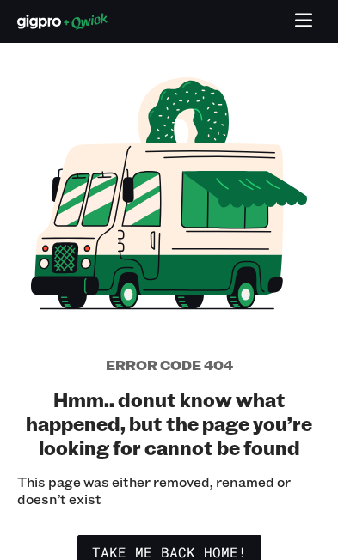
scroll to position [34, 0]
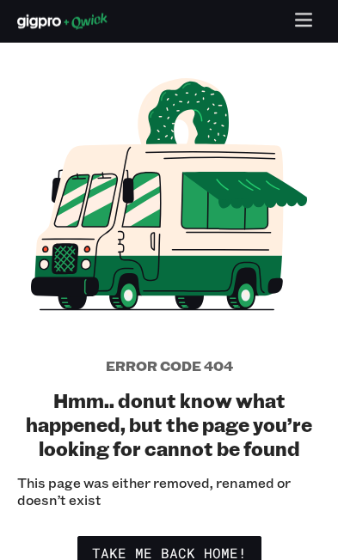
click at [169, 5] on div at bounding box center [169, 22] width 338 height 34
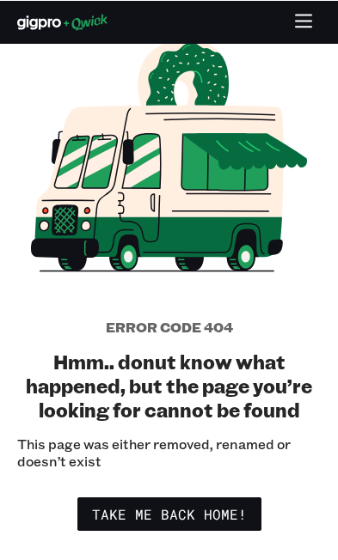
scroll to position [71, 0]
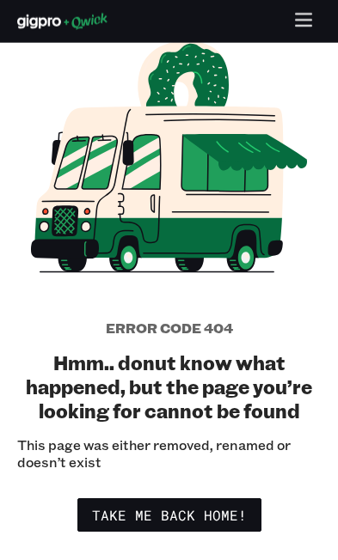
click at [95, 418] on h2 "Hmm.. donut know what happened, but the page you’re looking for cannot be found" at bounding box center [168, 387] width 303 height 72
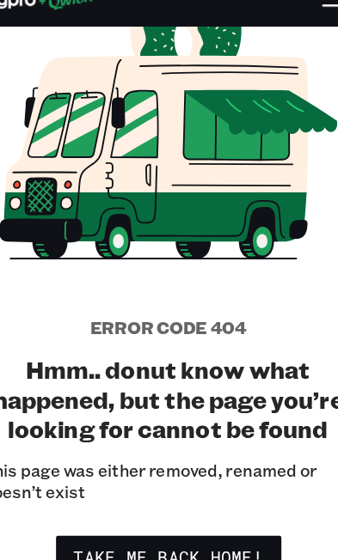
scroll to position [115, 0]
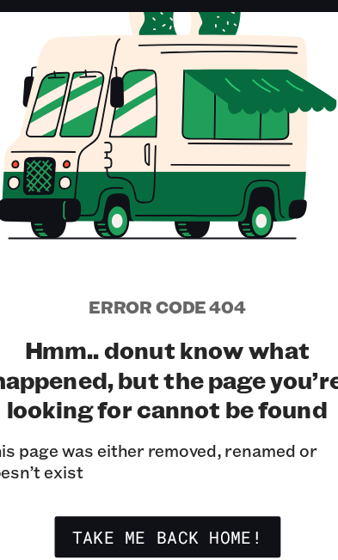
click at [146, 19] on icon at bounding box center [187, 33] width 83 height 67
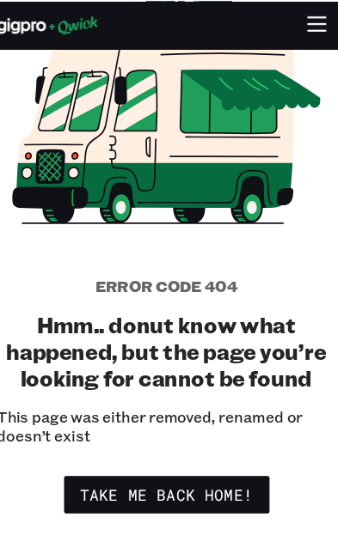
scroll to position [144, 0]
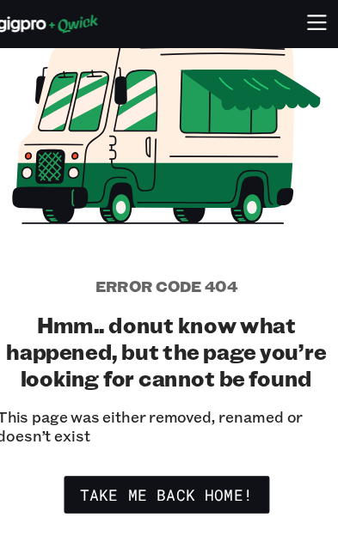
click at [135, 31] on div at bounding box center [169, 22] width 338 height 34
click at [229, 196] on icon at bounding box center [234, 192] width 10 height 10
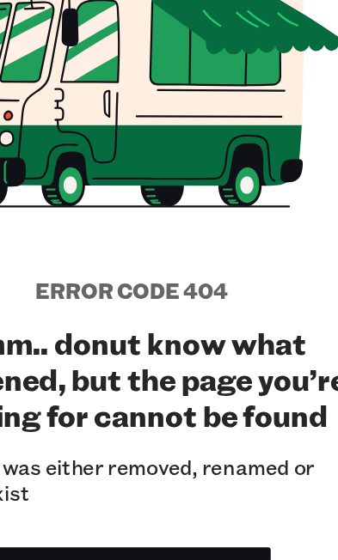
click at [153, 167] on div "Error code 404 Hmm.. donut know what happened, but the page you’re looking for …" at bounding box center [169, 205] width 338 height 505
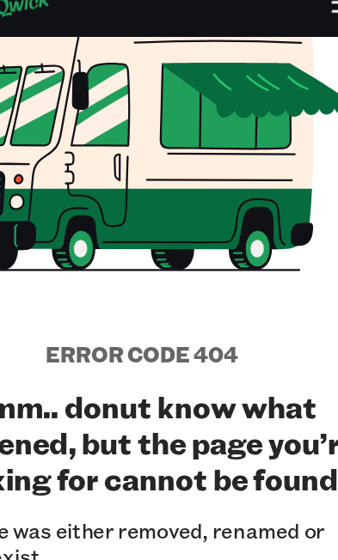
scroll to position [128, 0]
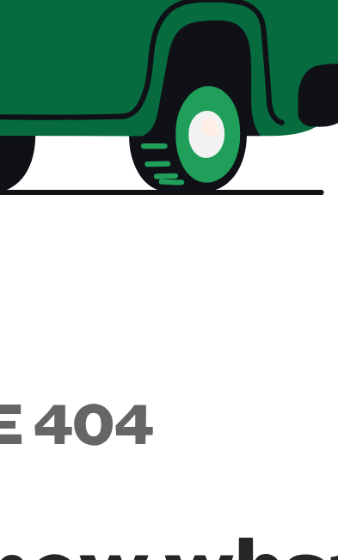
click at [106, 263] on h5 "Error code 404" at bounding box center [169, 271] width 127 height 17
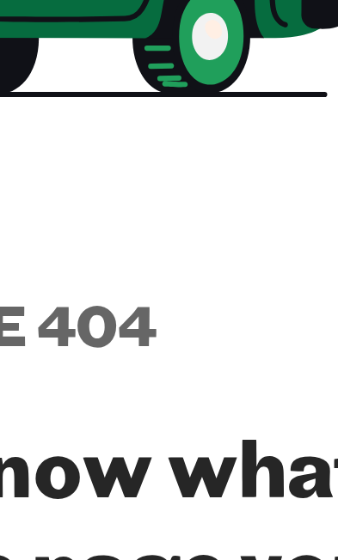
click at [64, 66] on div "Error code 404 Hmm.. donut know what happened, but the page you’re looking for …" at bounding box center [169, 222] width 338 height 505
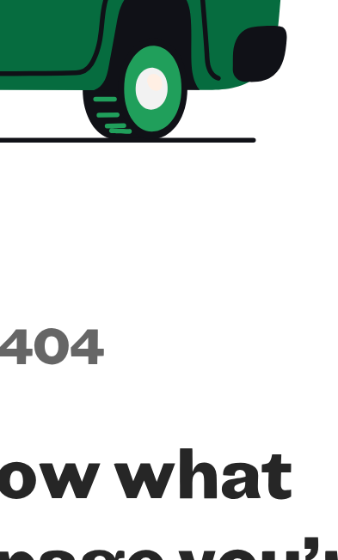
click at [27, 52] on div at bounding box center [168, 103] width 303 height 266
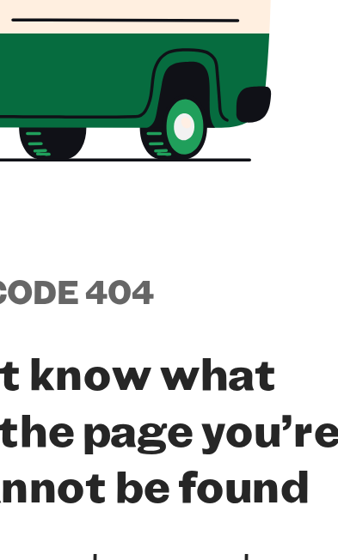
click at [58, 58] on icon at bounding box center [169, 100] width 276 height 233
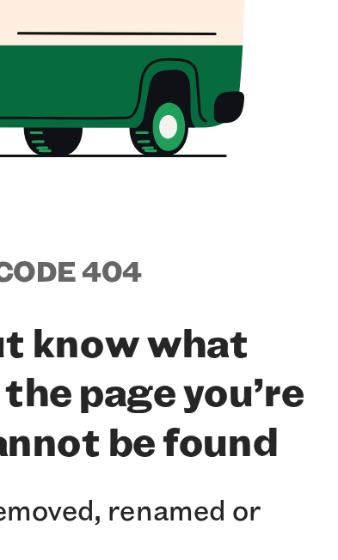
click at [60, 380] on p "This page was either removed, renamed or doesn’t exist" at bounding box center [168, 397] width 303 height 34
click at [77, 96] on div "Error code 404 Hmm.. donut know what happened, but the page you’re looking for …" at bounding box center [169, 222] width 338 height 505
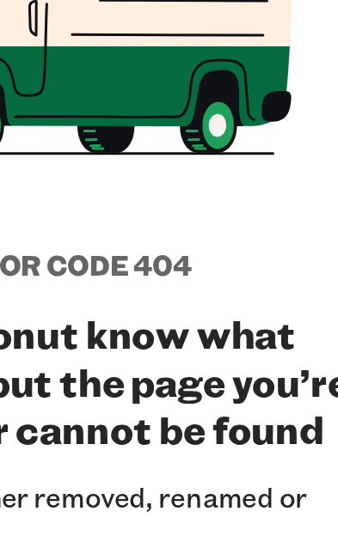
click at [128, 294] on h2 "Hmm.. donut know what happened, but the page you’re looking for cannot be found" at bounding box center [168, 330] width 303 height 72
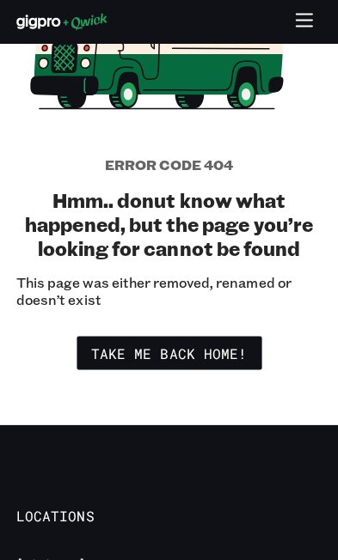
scroll to position [236, 0]
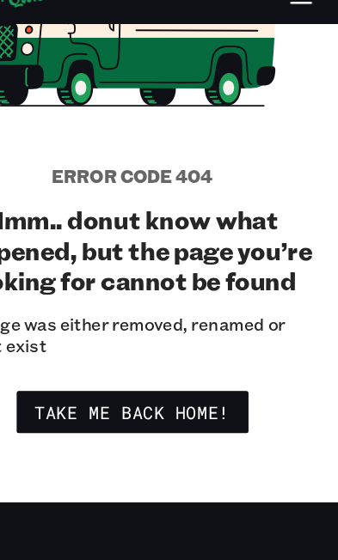
click at [77, 339] on link "Take me back home!" at bounding box center [169, 351] width 184 height 34
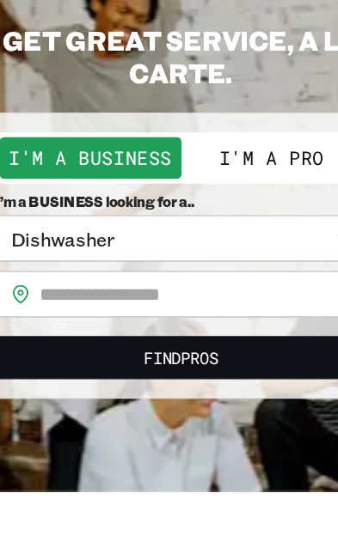
scroll to position [21, 0]
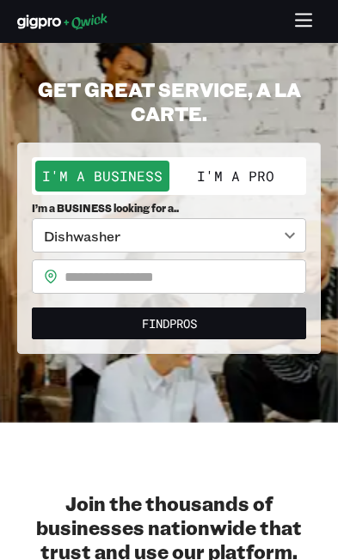
click at [266, 334] on button "Find Pros" at bounding box center [169, 324] width 274 height 32
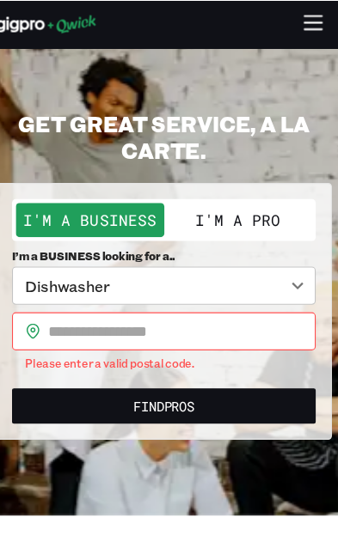
scroll to position [12, 0]
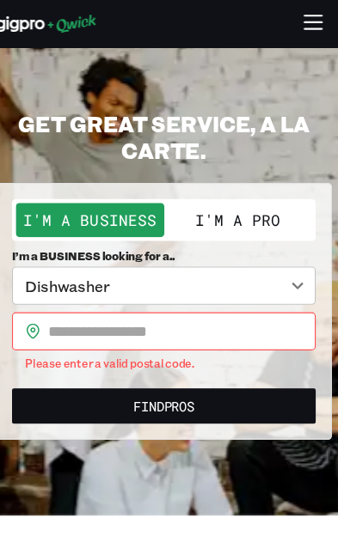
click at [97, 351] on button "Find Pros" at bounding box center [169, 367] width 274 height 32
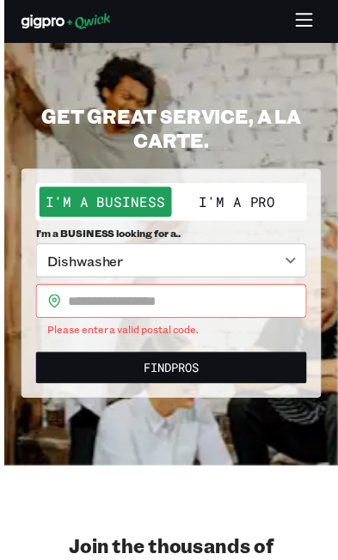
scroll to position [0, 0]
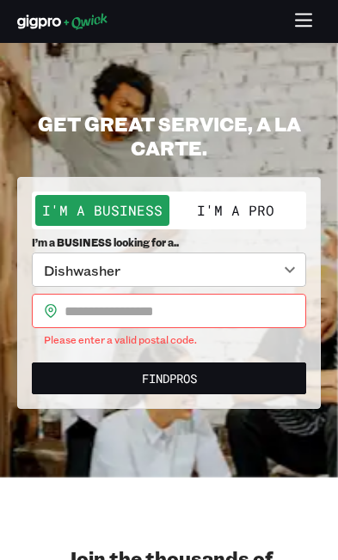
click at [64, 367] on button "Find Pros" at bounding box center [169, 379] width 274 height 32
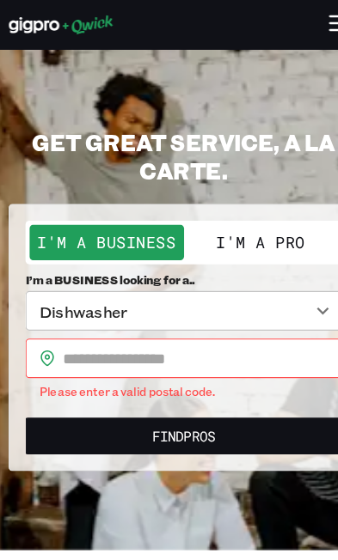
click at [137, 86] on section "**********" at bounding box center [169, 260] width 338 height 435
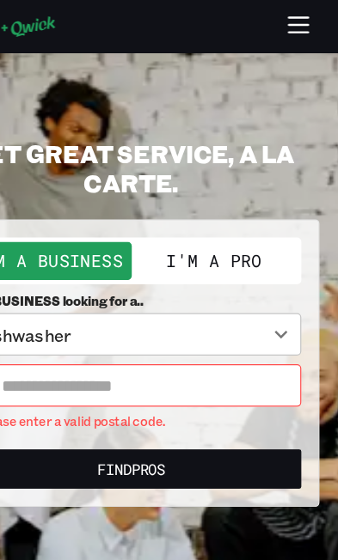
click at [72, 89] on section "**********" at bounding box center [169, 260] width 338 height 435
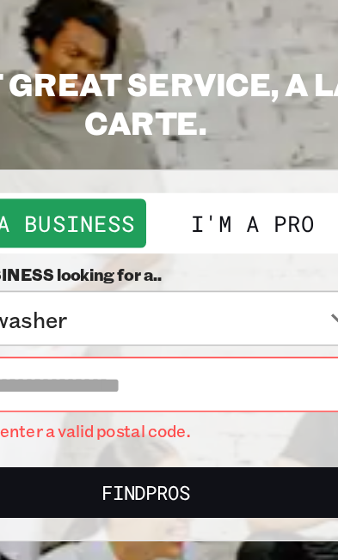
click at [97, 112] on h2 "GET GREAT SERVICE, A LA CARTE." at bounding box center [168, 136] width 303 height 48
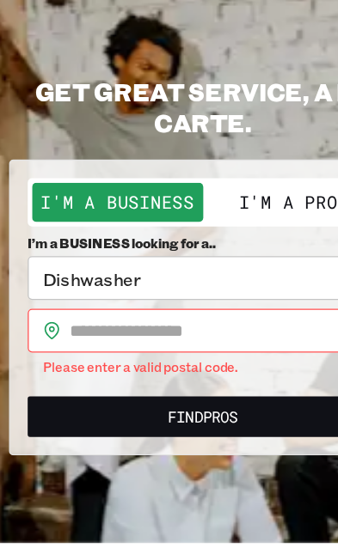
click at [211, 294] on input "text" at bounding box center [185, 311] width 242 height 34
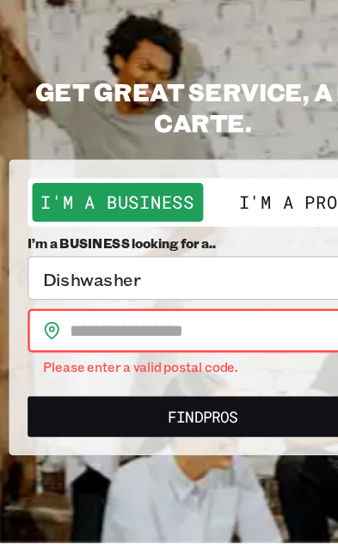
click at [211, 294] on input "text" at bounding box center [185, 311] width 242 height 34
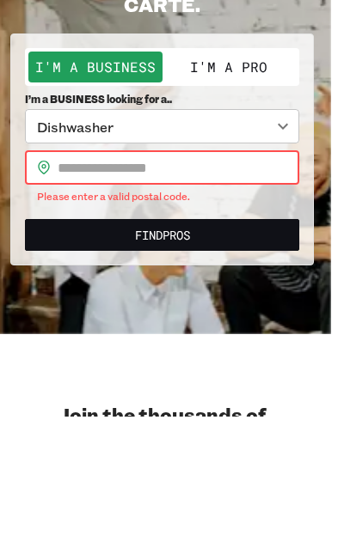
type input "*"
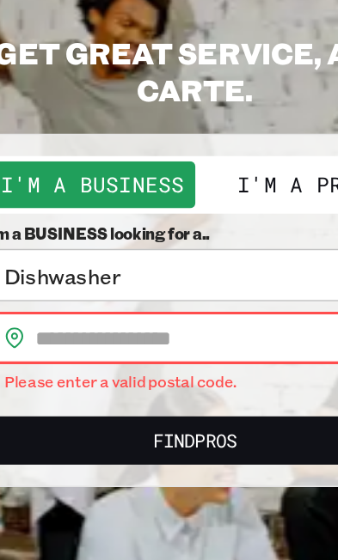
click at [62, 112] on h2 "GET GREAT SERVICE, A LA CARTE." at bounding box center [168, 136] width 303 height 48
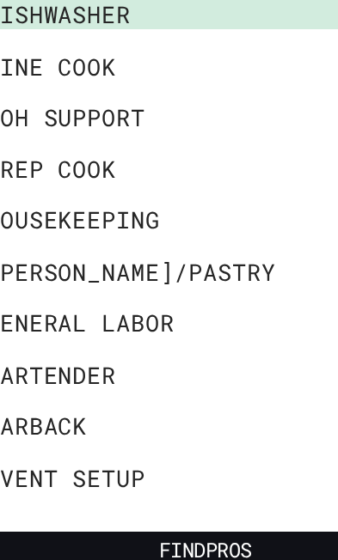
click at [152, 260] on li "Bartender" at bounding box center [151, 275] width 238 height 31
type input "*********"
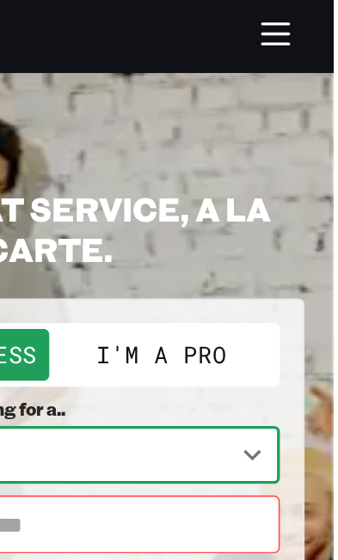
click at [37, 120] on h2 "GET GREAT SERVICE, A LA CARTE." at bounding box center [168, 136] width 303 height 48
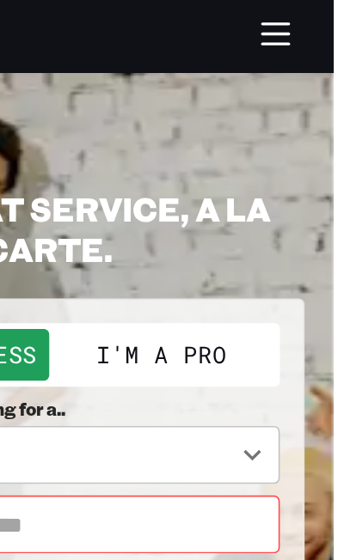
scroll to position [0, 3]
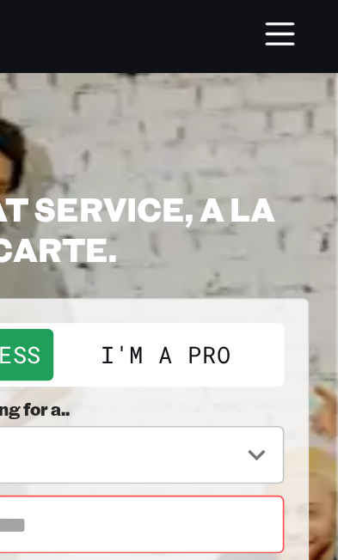
click at [165, 86] on section "GET GREAT SERVICE, A LA CARTE. I'm a Business I'm a Pro I’m a BUSINESS looking …" at bounding box center [169, 260] width 338 height 435
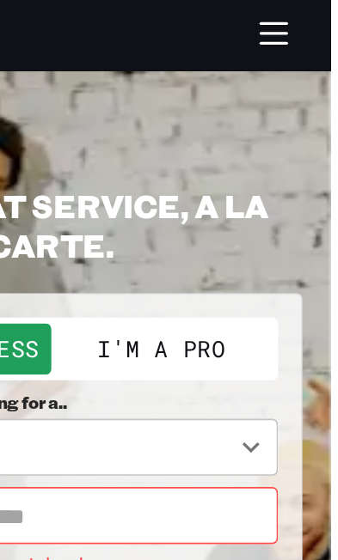
click at [64, 100] on section "GET GREAT SERVICE, A LA CARTE. I'm a Business I'm a Pro I’m a BUSINESS looking …" at bounding box center [169, 260] width 338 height 435
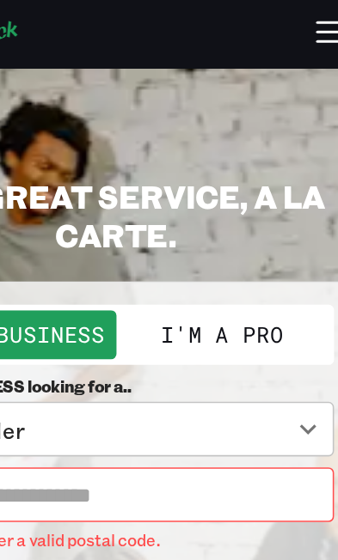
click at [76, 89] on section "GET GREAT SERVICE, A LA CARTE. I'm a Business I'm a Pro I’m a BUSINESS looking …" at bounding box center [169, 260] width 338 height 435
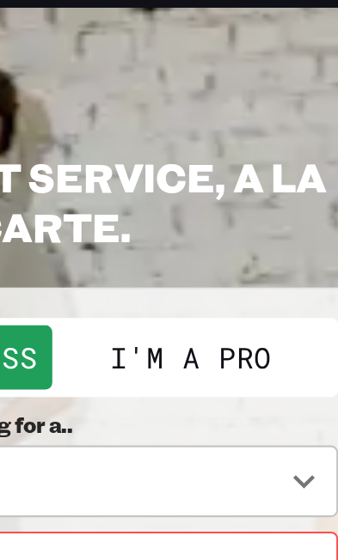
click at [147, 58] on section "GET GREAT SERVICE, A LA CARTE. I'm a Business I'm a Pro I’m a BUSINESS looking …" at bounding box center [169, 260] width 338 height 435
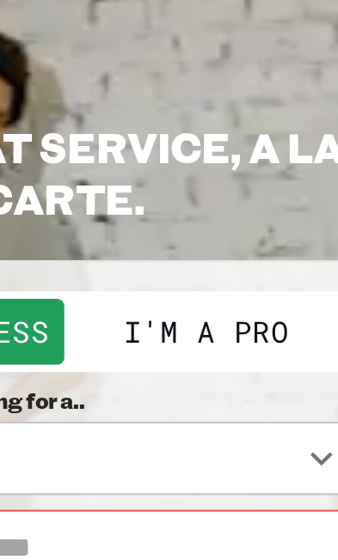
click at [106, 43] on section "GET GREAT SERVICE, A LA CARTE. I'm a Business I'm a Pro I’m a BUSINESS looking …" at bounding box center [169, 260] width 338 height 435
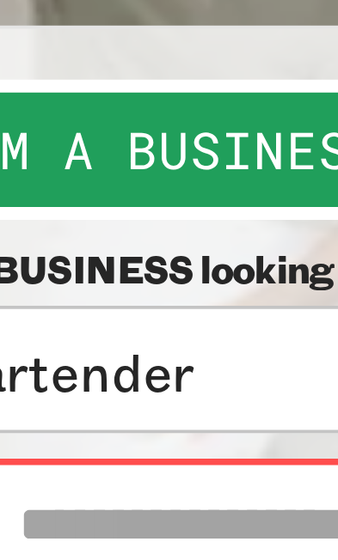
click at [35, 195] on button "I'm a Business" at bounding box center [102, 210] width 134 height 31
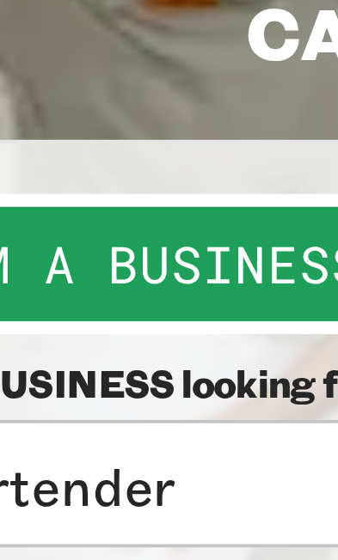
click at [76, 195] on button "I'm a Business" at bounding box center [102, 210] width 134 height 31
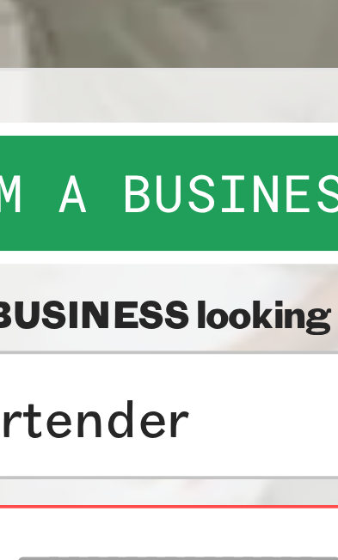
click at [62, 195] on button "I'm a Business" at bounding box center [102, 210] width 134 height 31
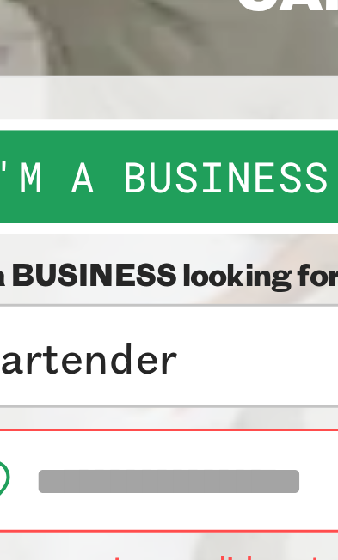
click at [83, 195] on button "I'm a Business" at bounding box center [102, 210] width 134 height 31
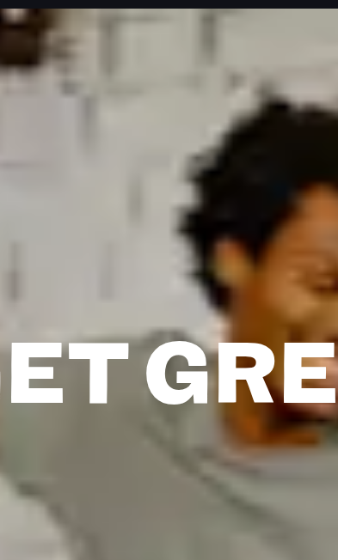
click at [70, 59] on section "GET GREAT SERVICE, A LA CARTE. I'm a Business I'm a Pro I’m a BUSINESS looking …" at bounding box center [169, 260] width 338 height 435
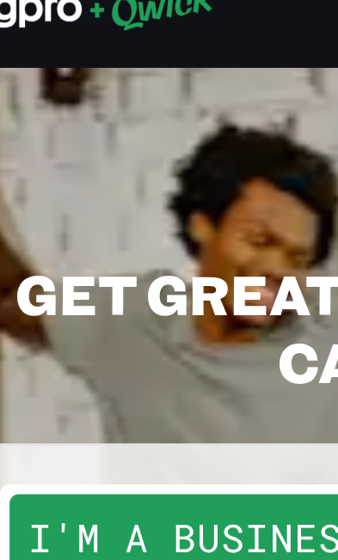
click at [119, 46] on section "GET GREAT SERVICE, A LA CARTE. I'm a Business I'm a Pro I’m a BUSINESS looking …" at bounding box center [169, 260] width 338 height 435
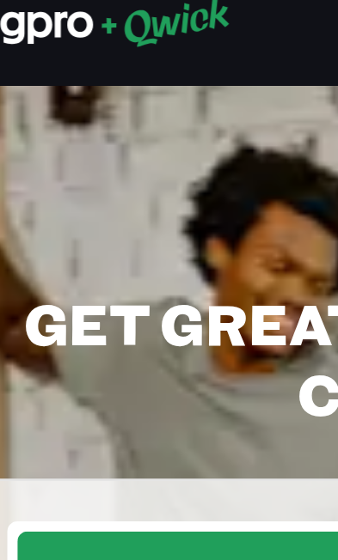
click at [52, 52] on section "GET GREAT SERVICE, A LA CARTE. I'm a Business I'm a Pro I’m a BUSINESS looking …" at bounding box center [169, 260] width 338 height 435
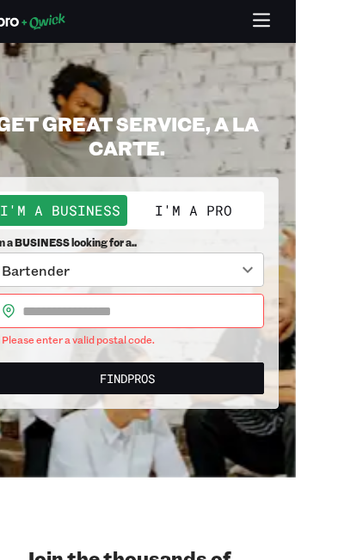
scroll to position [21, 0]
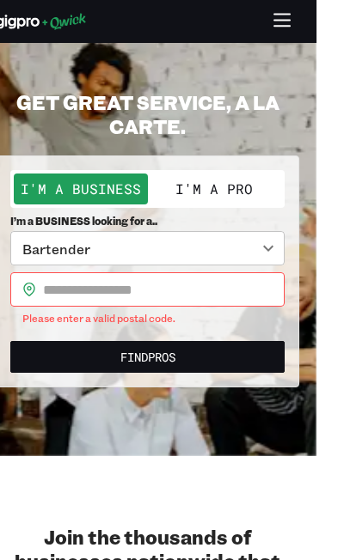
click at [284, 288] on input "text" at bounding box center [185, 289] width 242 height 34
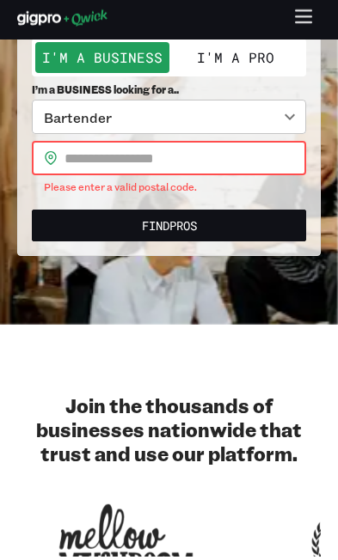
scroll to position [130, 0]
